Goal: Task Accomplishment & Management: Manage account settings

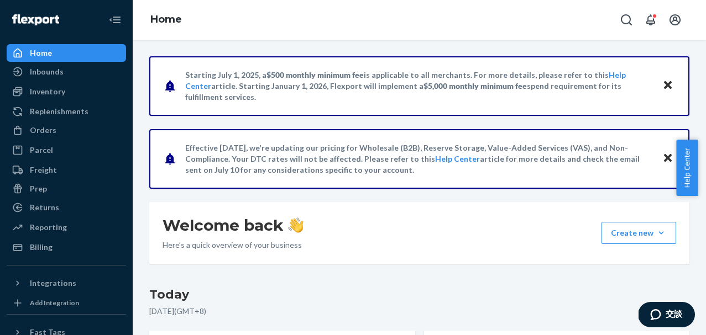
click at [32, 256] on div "Home Inbounds Shipping Plans Problems Inventory Products Branded Packaging Repl…" at bounding box center [66, 167] width 133 height 335
click at [43, 249] on div "Billing" at bounding box center [41, 247] width 23 height 11
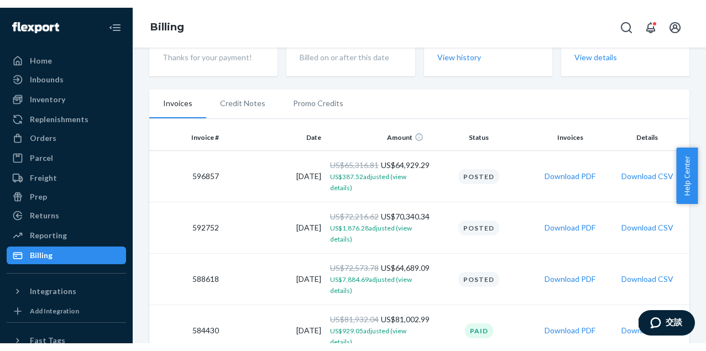
scroll to position [107, 0]
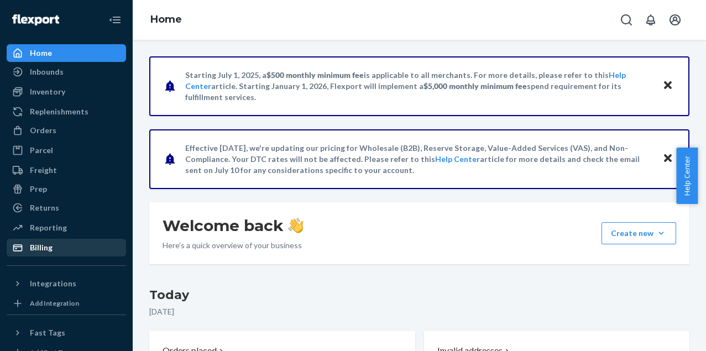
click at [41, 253] on div "Billing" at bounding box center [66, 247] width 117 height 15
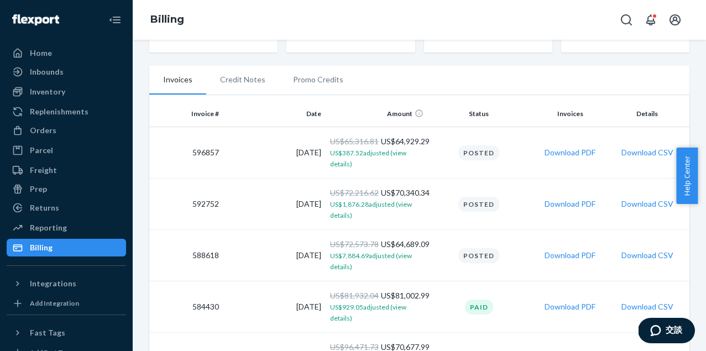
scroll to position [185, 0]
